Goal: Check status: Check status

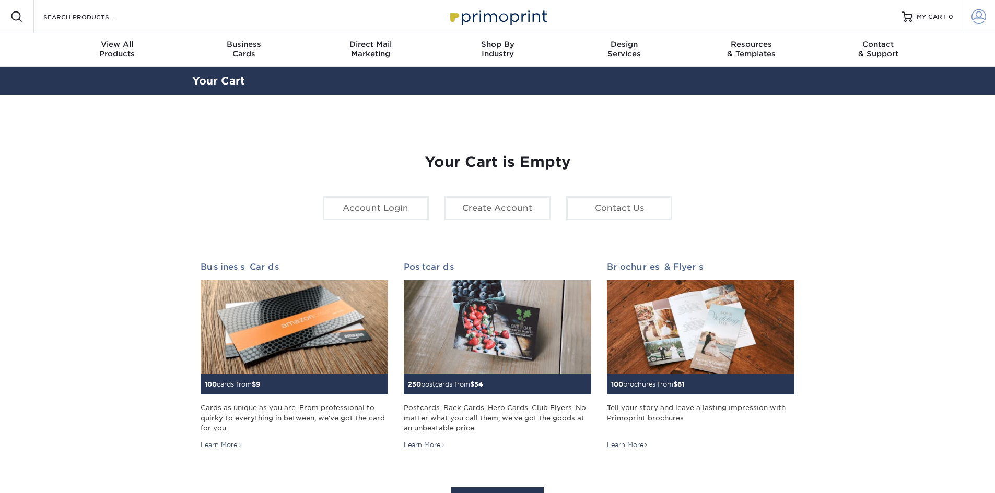
click at [977, 10] on span at bounding box center [978, 16] width 15 height 15
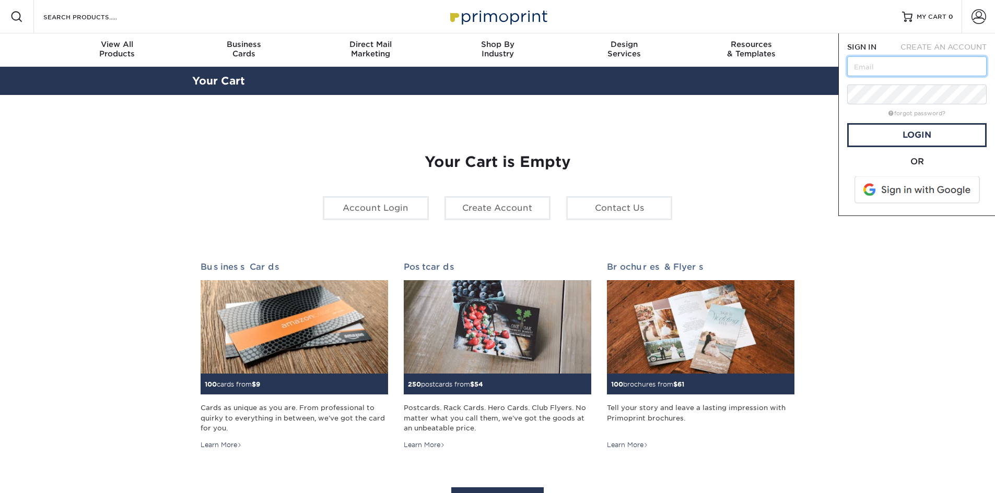
click at [897, 68] on input "text" at bounding box center [916, 66] width 139 height 20
type input "[EMAIL_ADDRESS][DOMAIN_NAME]"
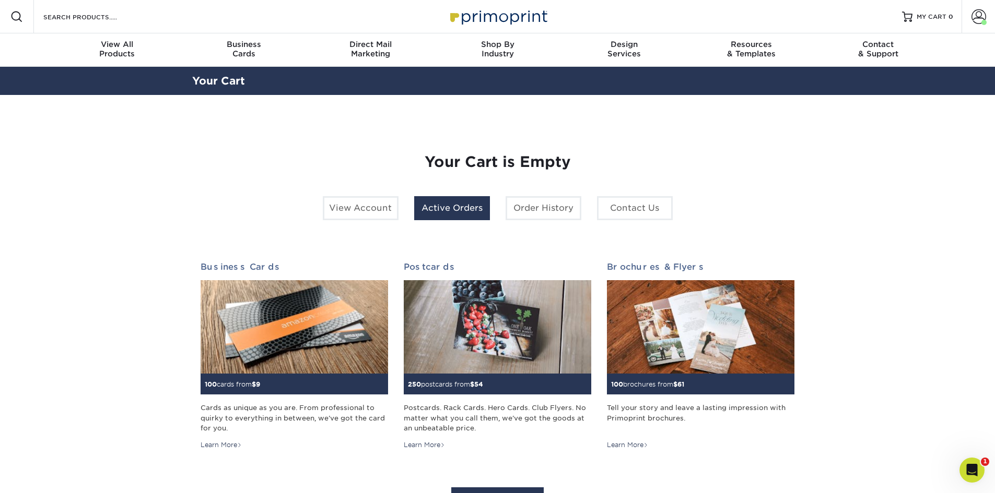
click at [478, 197] on link "Active Orders" at bounding box center [452, 208] width 76 height 24
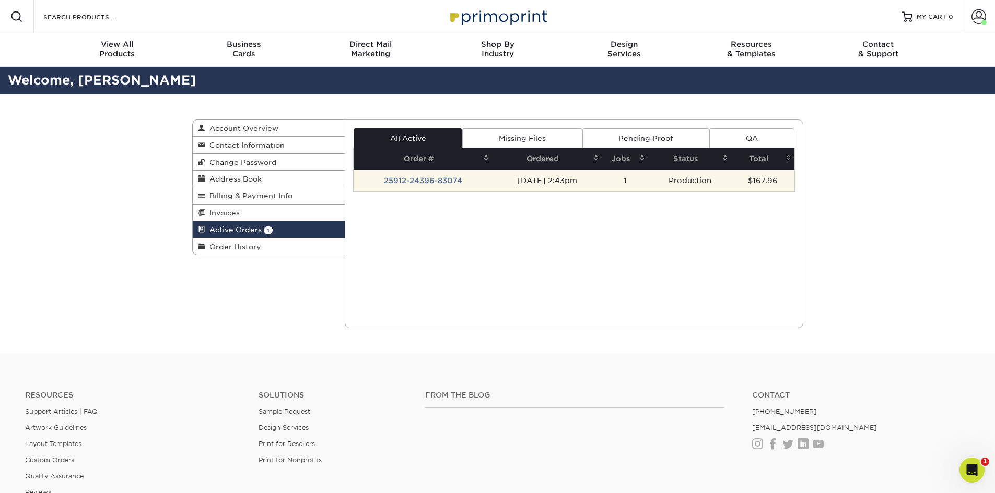
click at [413, 182] on td "25912-24396-83074" at bounding box center [422, 181] width 138 height 22
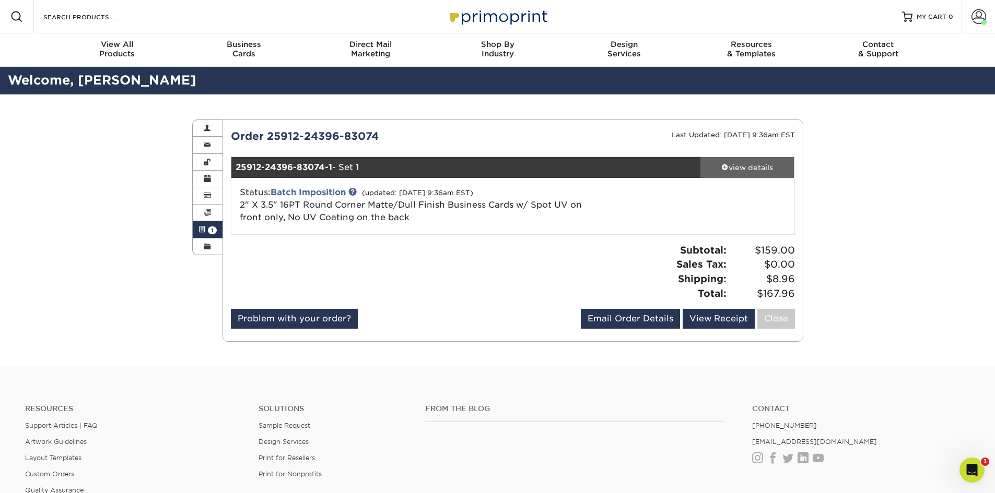
click at [762, 167] on div "view details" at bounding box center [747, 167] width 94 height 10
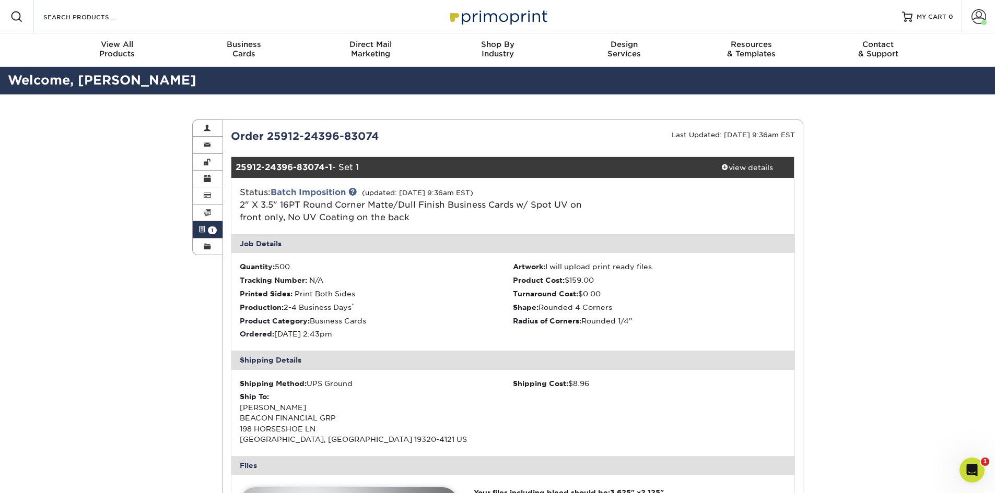
click at [487, 23] on img at bounding box center [497, 16] width 104 height 22
